Goal: Task Accomplishment & Management: Manage account settings

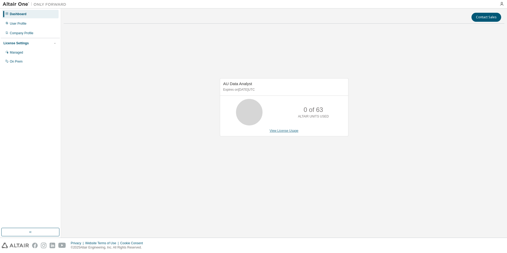
click at [289, 131] on link "View License Usage" at bounding box center [284, 131] width 29 height 4
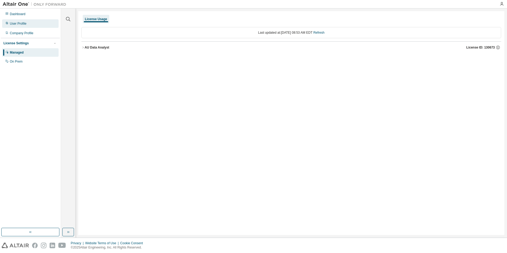
drag, startPoint x: 16, startPoint y: 23, endPoint x: 17, endPoint y: 27, distance: 3.9
click at [16, 23] on div "User Profile" at bounding box center [18, 23] width 17 height 4
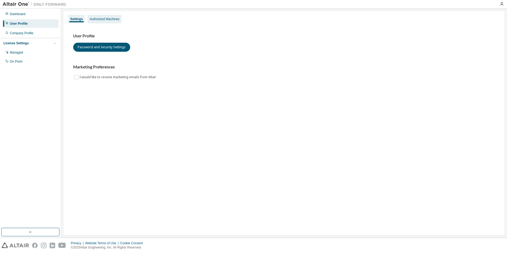
click at [112, 19] on div "Authorized Machines" at bounding box center [105, 19] width 30 height 4
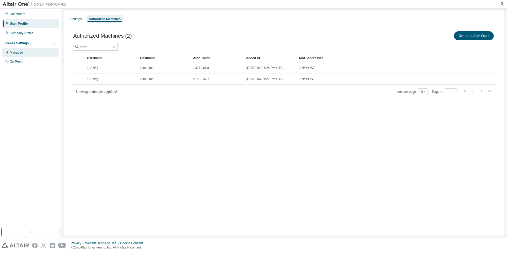
click at [21, 53] on div "Managed" at bounding box center [16, 52] width 13 height 4
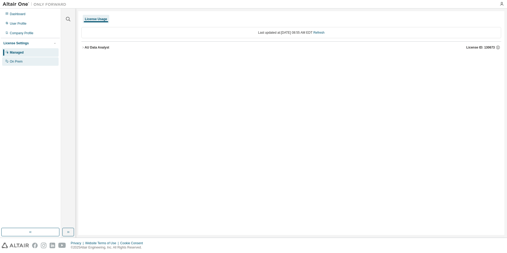
click at [22, 62] on div "On Prem" at bounding box center [16, 61] width 13 height 4
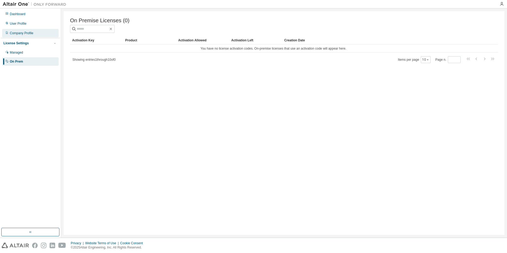
click at [22, 33] on div "Company Profile" at bounding box center [22, 33] width 24 height 4
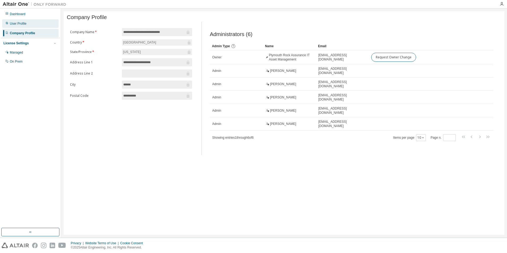
click at [19, 25] on div "User Profile" at bounding box center [18, 23] width 17 height 4
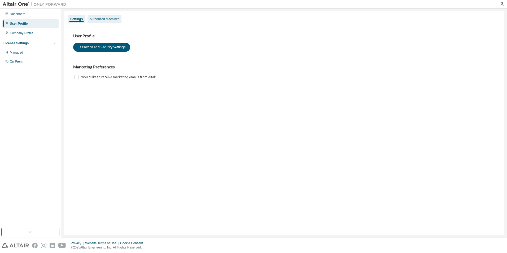
click at [113, 19] on div "Authorized Machines" at bounding box center [105, 19] width 30 height 4
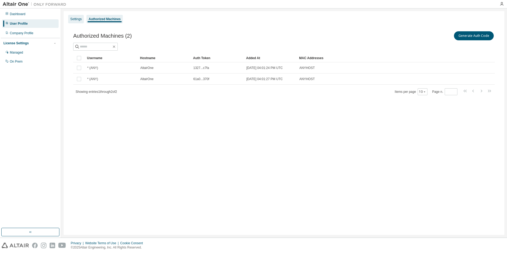
click at [81, 18] on div "Settings" at bounding box center [75, 19] width 11 height 4
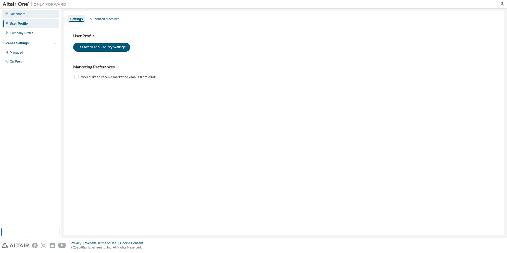
click at [25, 15] on div "Dashboard" at bounding box center [18, 14] width 16 height 4
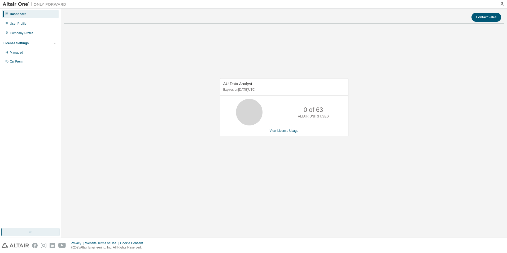
click at [33, 232] on button "button" at bounding box center [30, 232] width 58 height 8
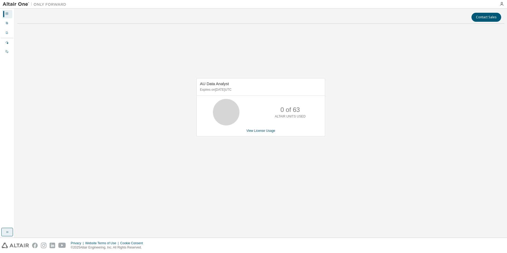
click at [10, 232] on button "button" at bounding box center [7, 232] width 12 height 8
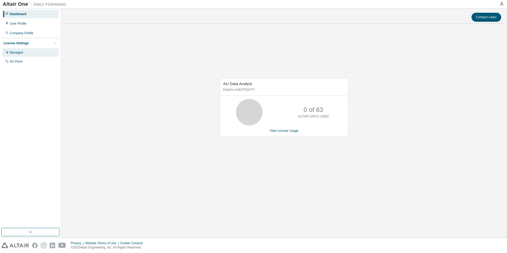
click at [16, 54] on div "Managed" at bounding box center [16, 52] width 13 height 4
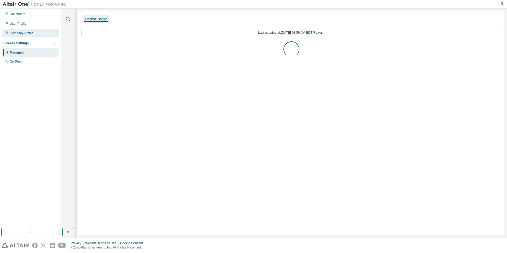
click at [16, 32] on div "Company Profile" at bounding box center [22, 33] width 24 height 4
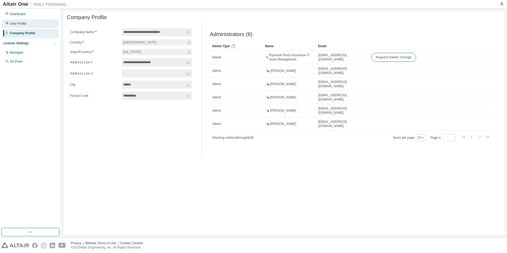
click at [20, 24] on div "User Profile" at bounding box center [18, 23] width 17 height 4
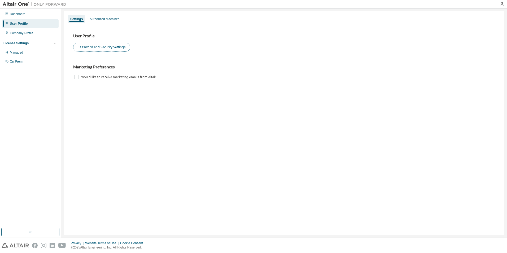
click at [95, 46] on button "Password and Security Settings" at bounding box center [101, 47] width 57 height 9
click at [23, 32] on div "Company Profile" at bounding box center [22, 33] width 24 height 4
